Goal: Check status: Check status

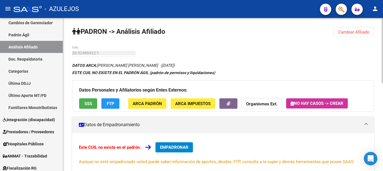
click at [339, 33] on span "Cambiar Afiliado" at bounding box center [354, 32] width 31 height 5
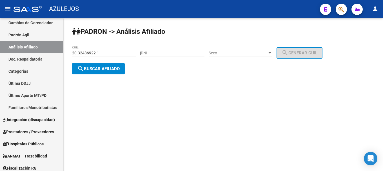
click at [183, 53] on input "DNI" at bounding box center [173, 53] width 64 height 5
type input "32255080"
click at [271, 52] on div at bounding box center [270, 52] width 3 height 1
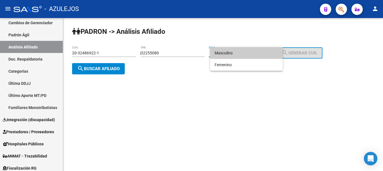
click at [262, 54] on span "Masculino" at bounding box center [247, 53] width 64 height 12
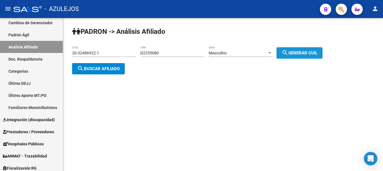
click at [303, 52] on span "search Generar CUIL" at bounding box center [300, 52] width 36 height 5
type input "20-32255080-5"
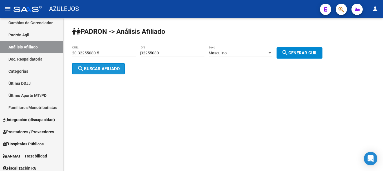
click at [123, 69] on button "search Buscar afiliado" at bounding box center [98, 68] width 53 height 11
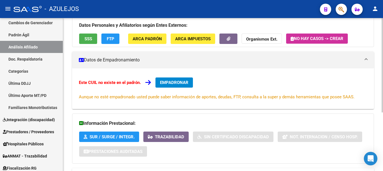
scroll to position [95, 0]
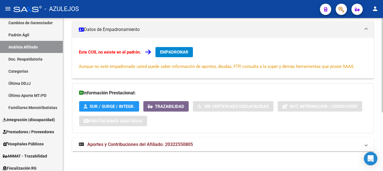
click at [180, 146] on span "Aportes y Contribuciones del Afiliado: 20322550805" at bounding box center [140, 144] width 106 height 5
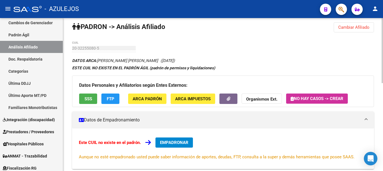
scroll to position [0, 0]
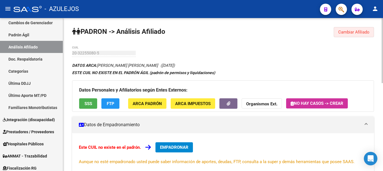
click at [349, 36] on button "Cambiar Afiliado" at bounding box center [354, 32] width 40 height 10
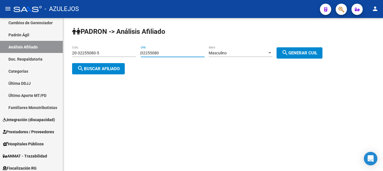
drag, startPoint x: 181, startPoint y: 54, endPoint x: 143, endPoint y: 60, distance: 38.3
click at [143, 60] on div "PADRON -> Análisis Afiliado 20-32255080-5 CUIL | 32255080 DNI Masculino Sexo se…" at bounding box center [223, 55] width 320 height 74
type input "28161646"
click at [289, 54] on mat-icon "search" at bounding box center [285, 52] width 7 height 7
type input "20-28161646-4"
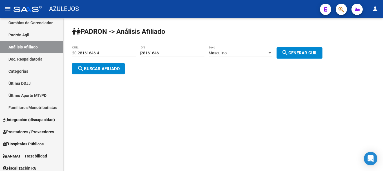
click at [118, 71] on span "search Buscar afiliado" at bounding box center [98, 68] width 43 height 5
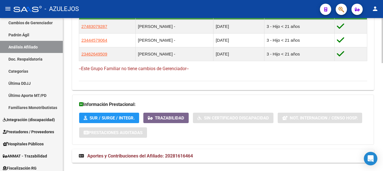
scroll to position [367, 0]
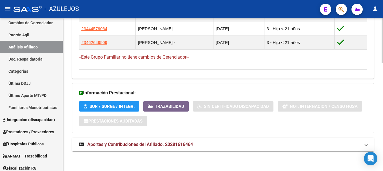
click at [119, 146] on span "Aportes y Contribuciones del Afiliado: 20281616464" at bounding box center [140, 144] width 106 height 5
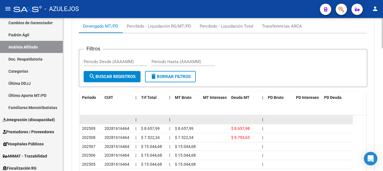
scroll to position [592, 0]
